Goal: Information Seeking & Learning: Understand process/instructions

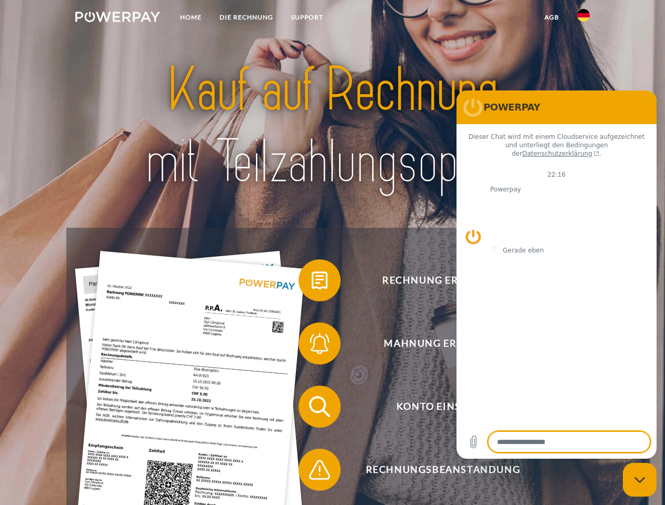
click at [117, 18] on img at bounding box center [117, 17] width 85 height 11
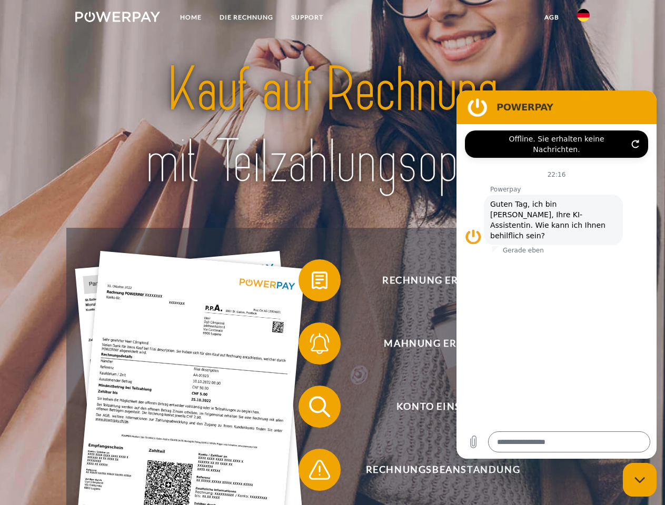
click at [583, 18] on img at bounding box center [583, 15] width 13 height 13
click at [551, 17] on link "agb" at bounding box center [551, 17] width 33 height 19
click at [311, 283] on span at bounding box center [303, 280] width 53 height 53
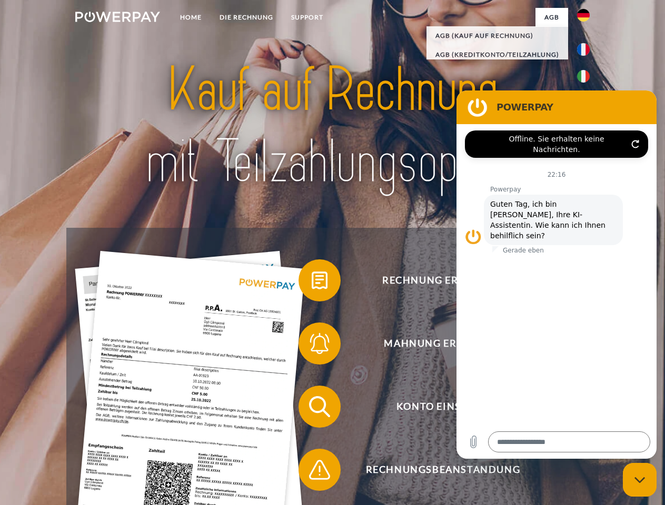
click at [311, 346] on span at bounding box center [303, 343] width 53 height 53
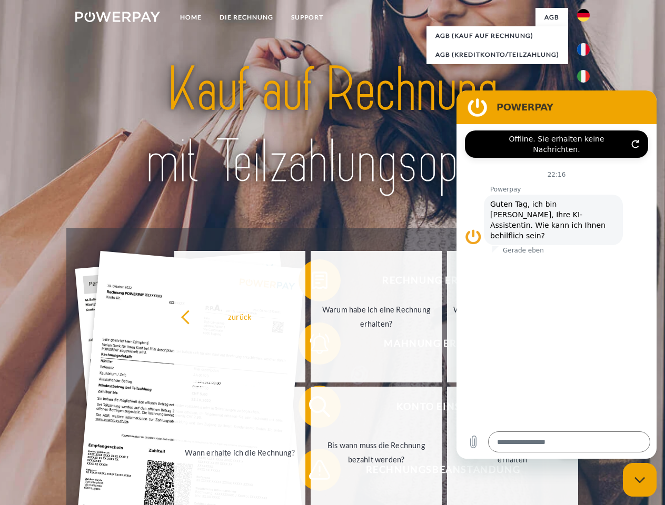
click at [311, 409] on link "Bis wann muss die Rechnung bezahlt werden?" at bounding box center [375, 453] width 131 height 132
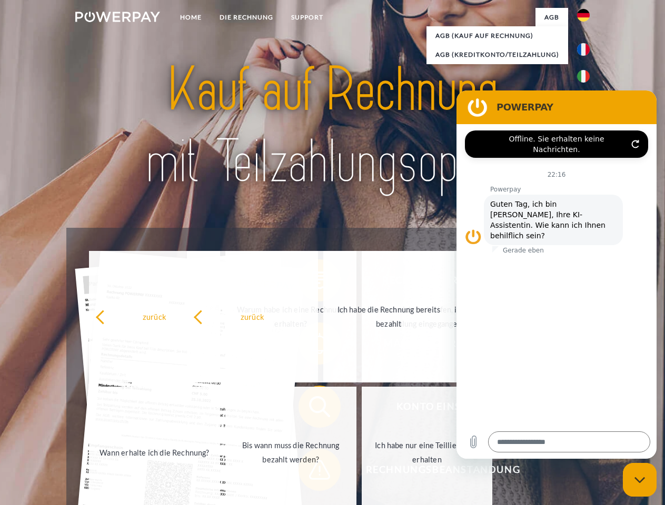
click at [311, 472] on span at bounding box center [303, 470] width 53 height 53
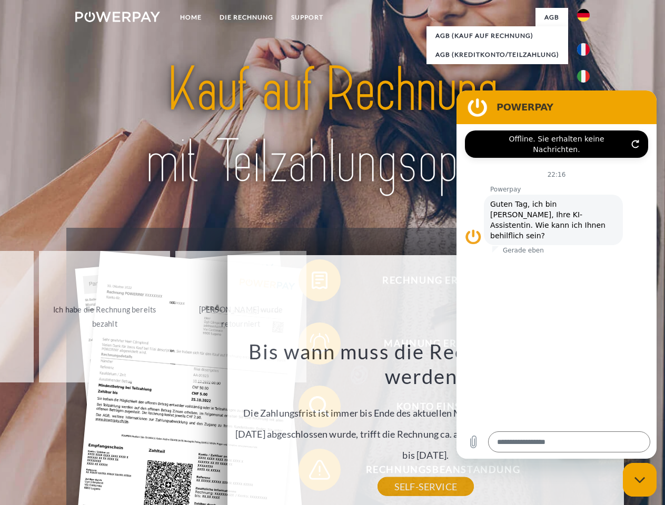
click at [639, 480] on icon "Messaging-Fenster schließen" at bounding box center [639, 480] width 11 height 7
type textarea "*"
